Goal: Task Accomplishment & Management: Manage account settings

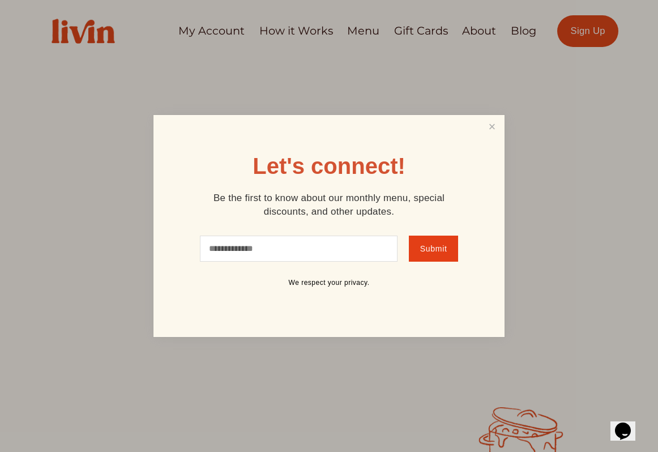
click at [237, 59] on div at bounding box center [329, 226] width 658 height 452
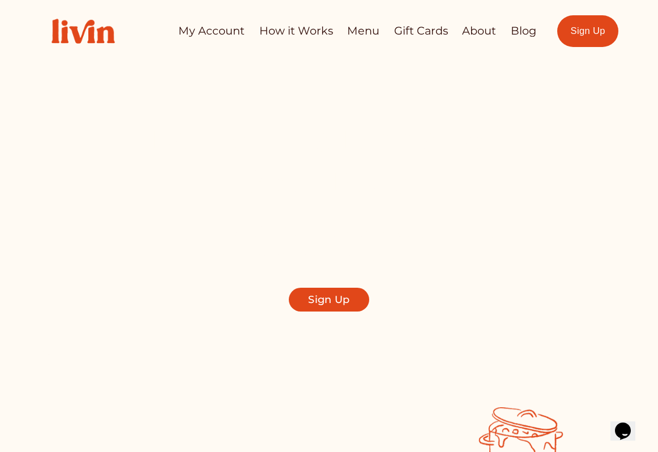
click at [232, 31] on link "My Account" at bounding box center [211, 31] width 66 height 22
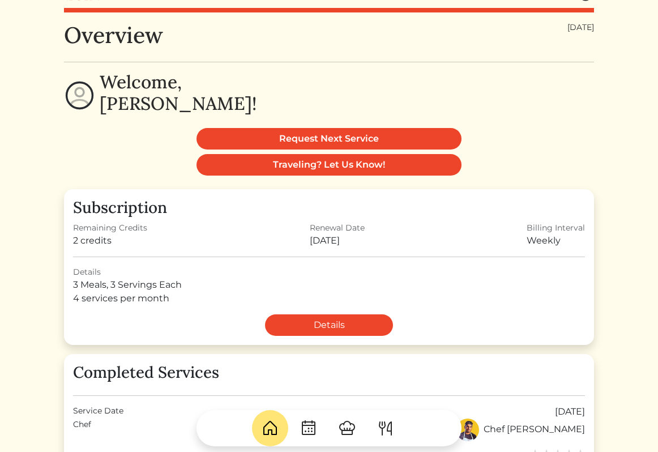
scroll to position [17, 0]
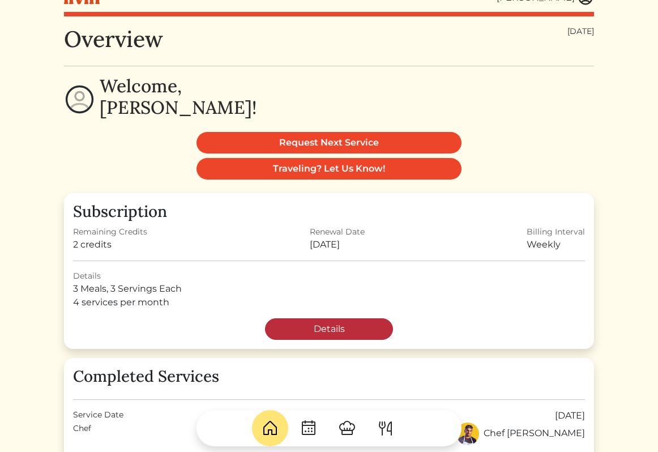
click at [348, 329] on link "Details" at bounding box center [329, 329] width 128 height 22
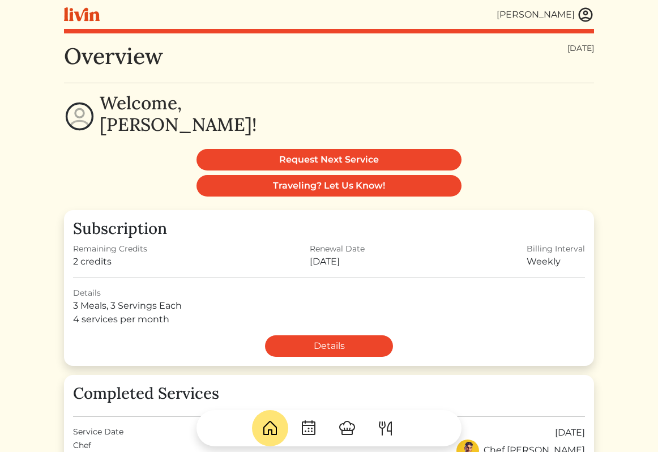
click at [582, 12] on img at bounding box center [585, 14] width 17 height 17
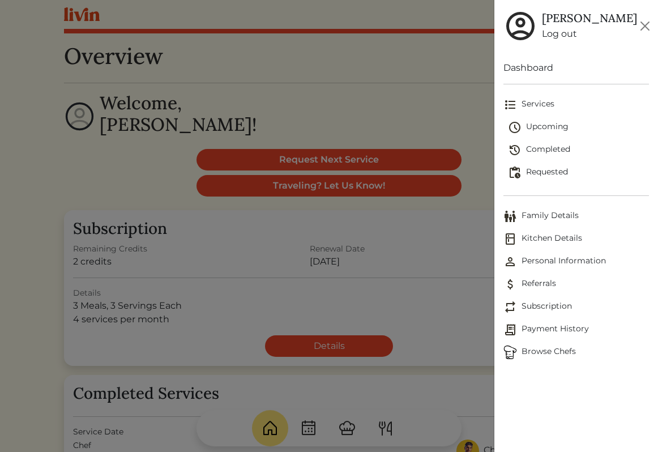
click at [547, 307] on span "Subscription" at bounding box center [576, 307] width 146 height 14
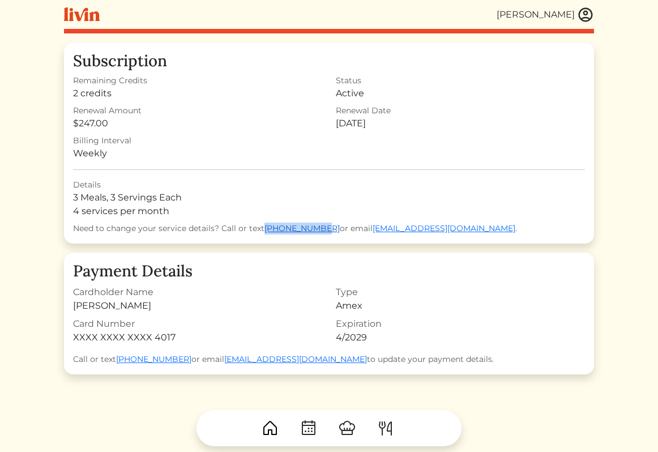
drag, startPoint x: 318, startPoint y: 230, endPoint x: 266, endPoint y: 228, distance: 51.6
click at [266, 228] on div "Need to change your service details? Call or text [PHONE_NUMBER] or email [EMAI…" at bounding box center [329, 229] width 512 height 12
copy link "[PHONE_NUMBER]"
drag, startPoint x: 352, startPoint y: 227, endPoint x: 444, endPoint y: 228, distance: 91.7
click at [444, 228] on div "Need to change your service details? Call or text [PHONE_NUMBER] or email [EMAI…" at bounding box center [329, 229] width 512 height 12
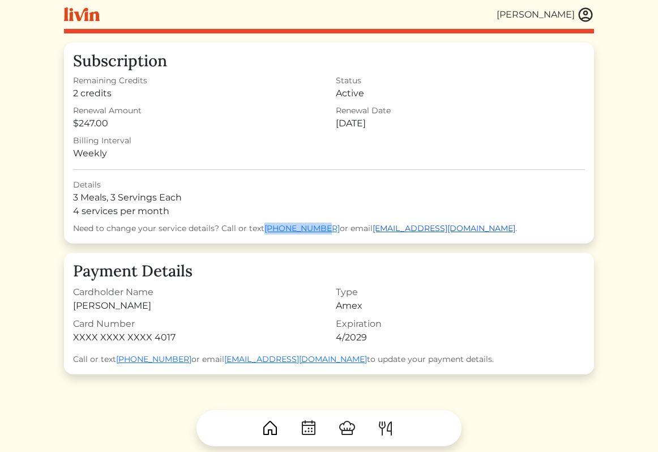
copy div "[EMAIL_ADDRESS][DOMAIN_NAME]"
click at [584, 17] on img at bounding box center [585, 14] width 17 height 17
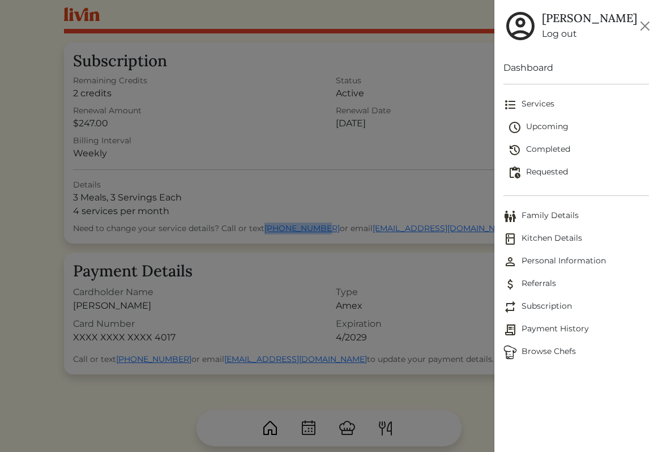
click at [563, 131] on span "Upcoming" at bounding box center [579, 128] width 142 height 14
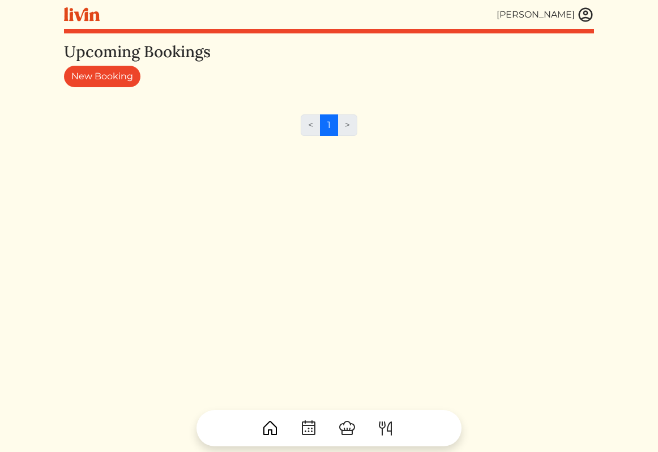
click at [582, 20] on img at bounding box center [585, 14] width 17 height 17
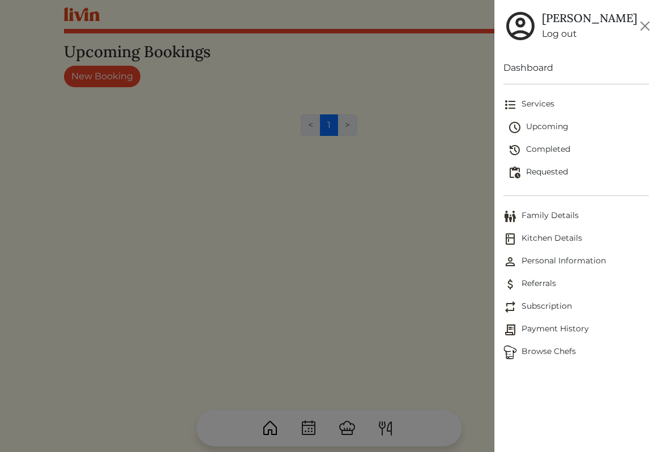
click at [558, 215] on span "Family Details" at bounding box center [576, 216] width 146 height 14
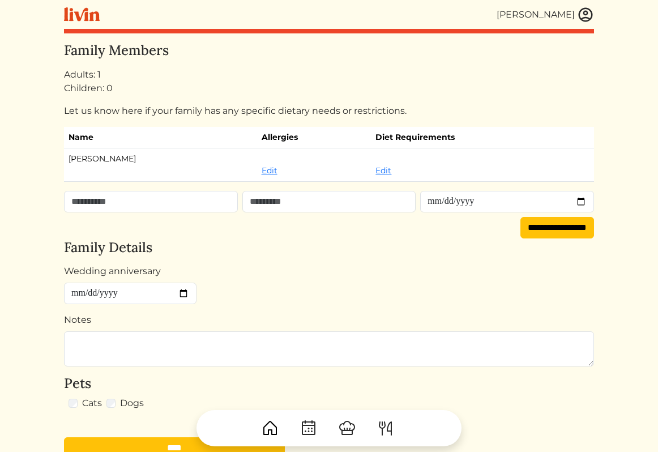
click at [580, 11] on img at bounding box center [585, 14] width 17 height 17
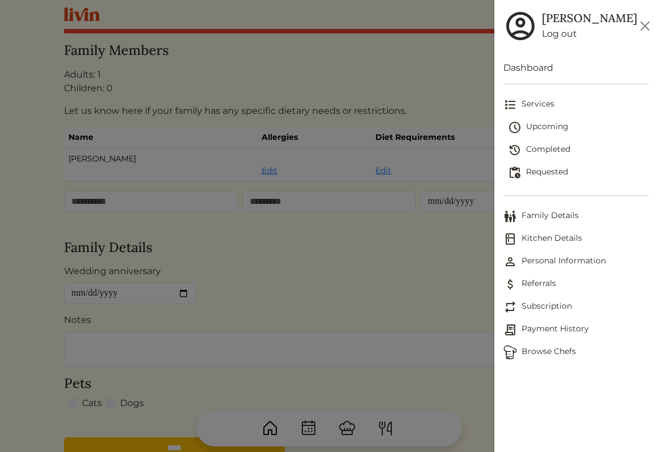
click at [566, 245] on span "Kitchen Details" at bounding box center [576, 239] width 146 height 14
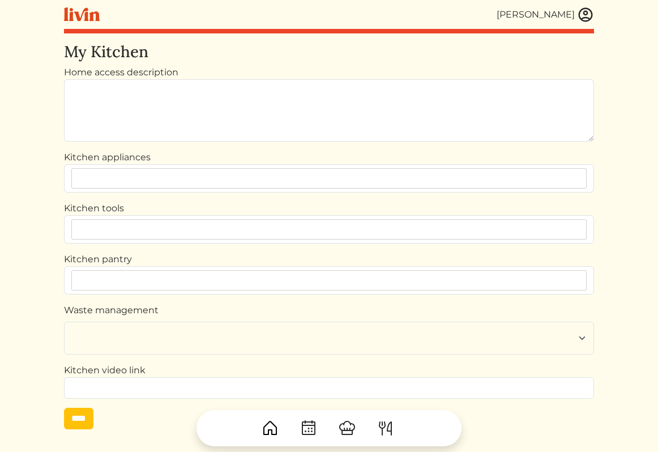
click at [584, 22] on img at bounding box center [585, 14] width 17 height 17
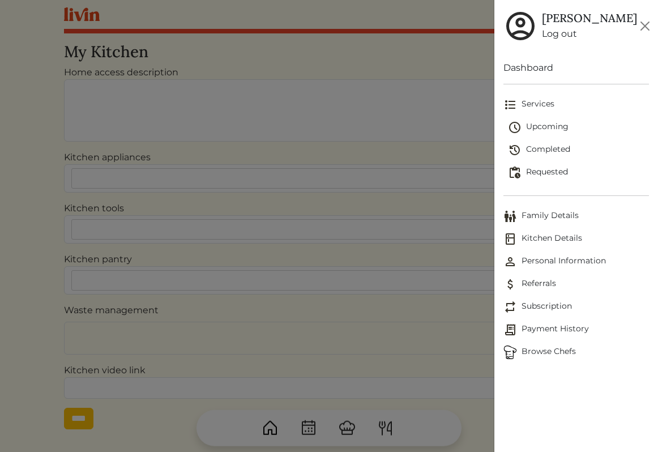
click at [546, 288] on span "Referrals" at bounding box center [576, 284] width 146 height 14
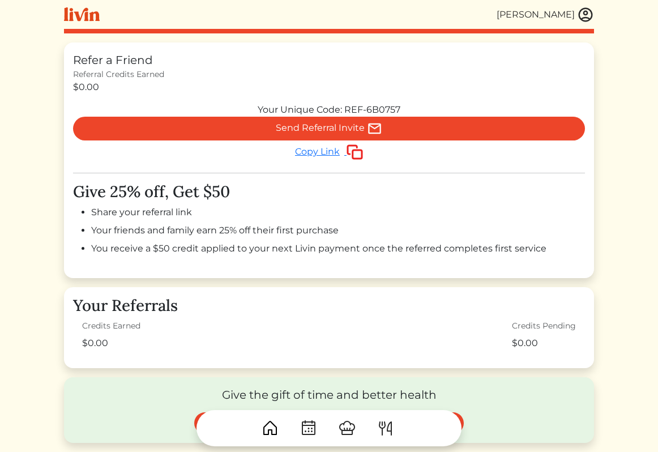
click at [583, 18] on img at bounding box center [585, 14] width 17 height 17
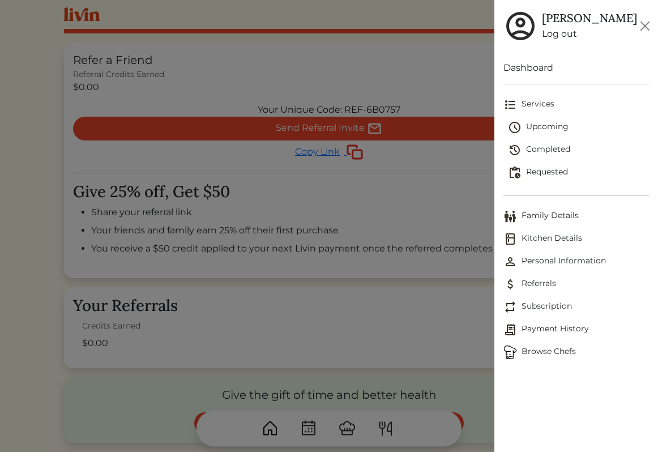
click at [567, 332] on span "Payment History" at bounding box center [576, 330] width 146 height 14
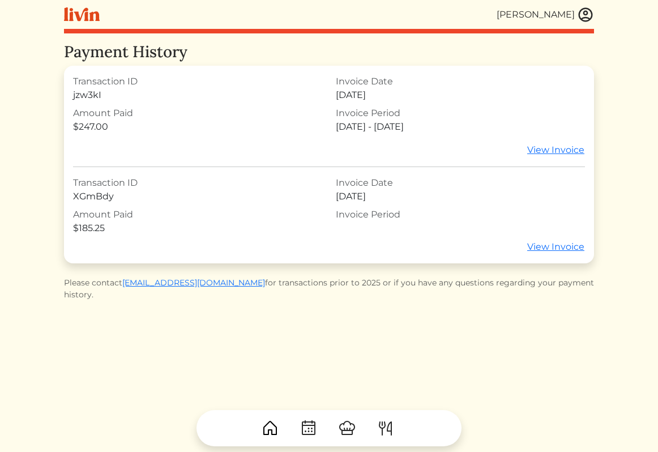
click at [585, 12] on img at bounding box center [585, 14] width 17 height 17
